Goal: Information Seeking & Learning: Compare options

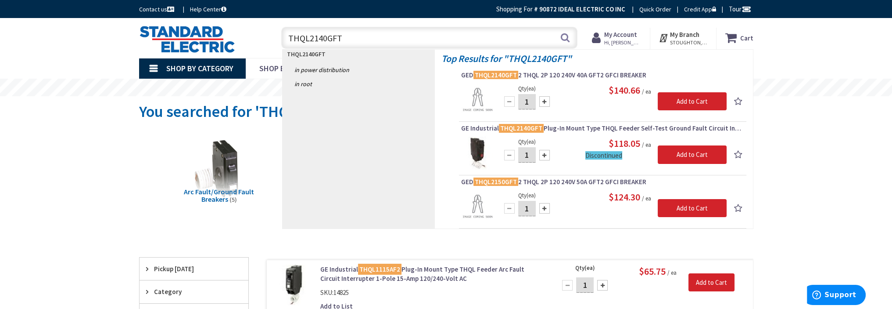
click at [342, 42] on input "THQL2140GFT" at bounding box center [429, 38] width 296 height 22
type input "T"
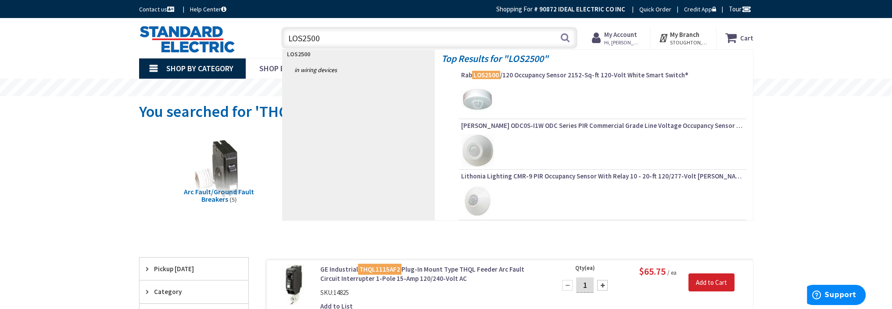
type input "LOS2500"
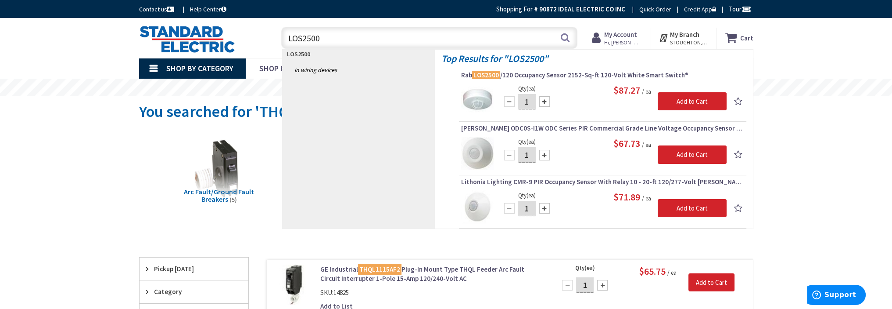
drag, startPoint x: 542, startPoint y: 94, endPoint x: 531, endPoint y: 75, distance: 21.8
click at [531, 75] on span "Rab LOS2500 /120 Occupancy Sensor 2152-Sq-ft 120-Volt White Smart Switch®" at bounding box center [602, 75] width 283 height 9
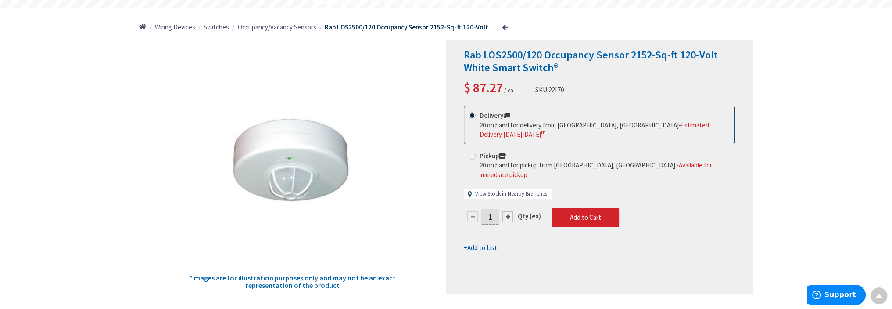
click at [503, 190] on link "View Stock in Nearby Branches" at bounding box center [511, 194] width 72 height 8
select select "data-availability"
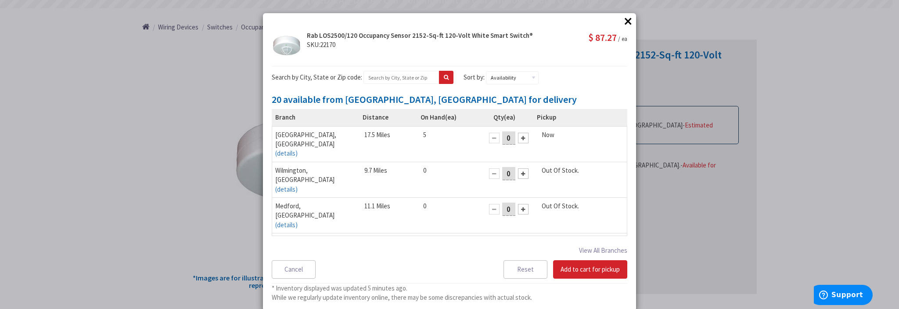
click at [627, 19] on button "×" at bounding box center [627, 20] width 13 height 13
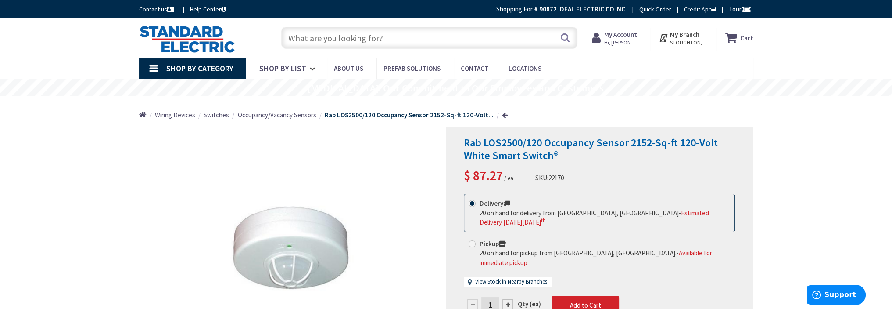
click at [271, 116] on span "Occupancy/Vacancy Sensors" at bounding box center [277, 115] width 79 height 8
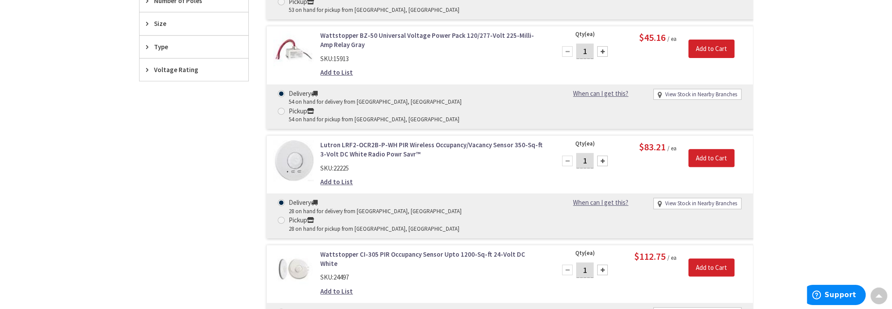
scroll to position [614, 0]
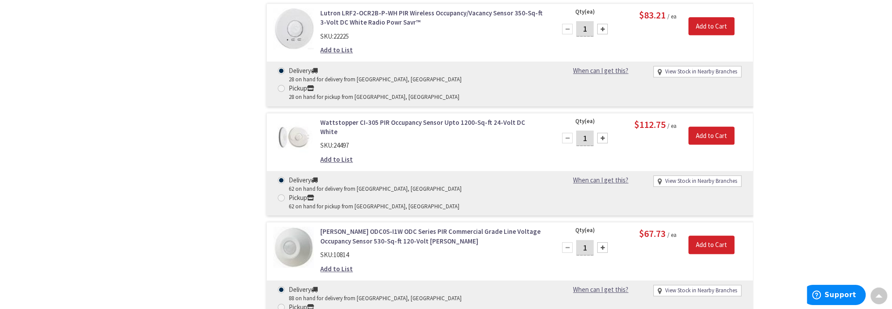
click at [370, 226] on link "Leviton ODC0S-I1W ODC Series PIR Commercial Grade Line Voltage Occupancy Sensor…" at bounding box center [431, 235] width 223 height 19
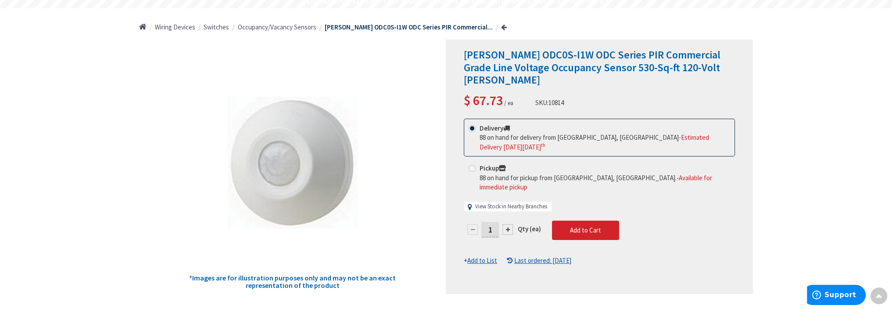
click at [513, 202] on link "View Stock in Nearby Branches" at bounding box center [511, 206] width 72 height 8
click at [498, 202] on link "View Stock in Nearby Branches" at bounding box center [511, 206] width 72 height 8
select select "data-availability"
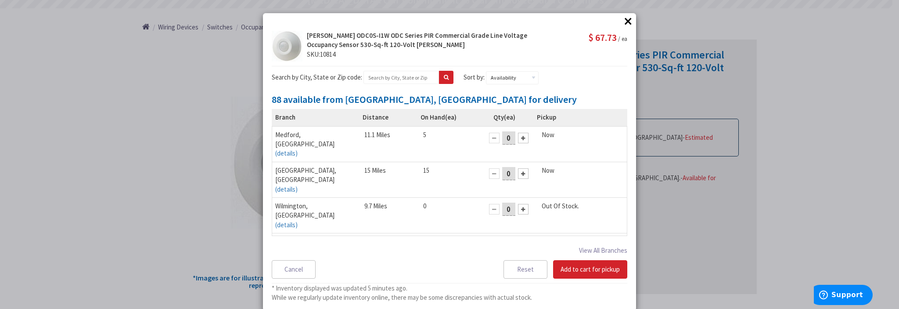
click at [704, 187] on div "× × Leviton ODC0S-I1W ODC Series PIR Commercial Grade Line Voltage Occupancy Se…" at bounding box center [449, 154] width 899 height 309
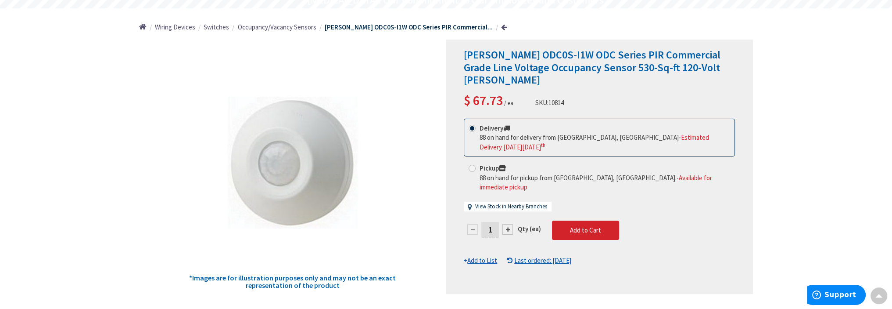
scroll to position [44, 0]
